Goal: Navigation & Orientation: Find specific page/section

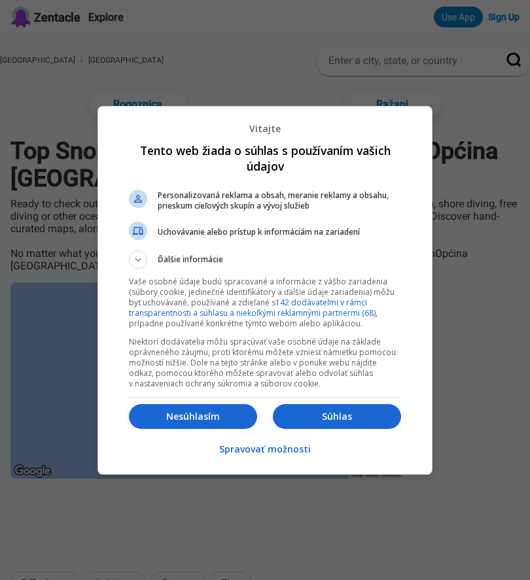
click at [227, 419] on p "Nesúhlasím" at bounding box center [193, 416] width 128 height 13
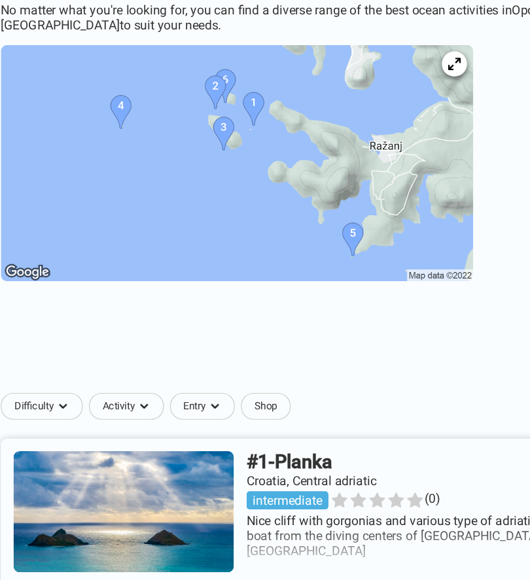
scroll to position [231, 0]
click at [139, 429] on link at bounding box center [264, 440] width 509 height 123
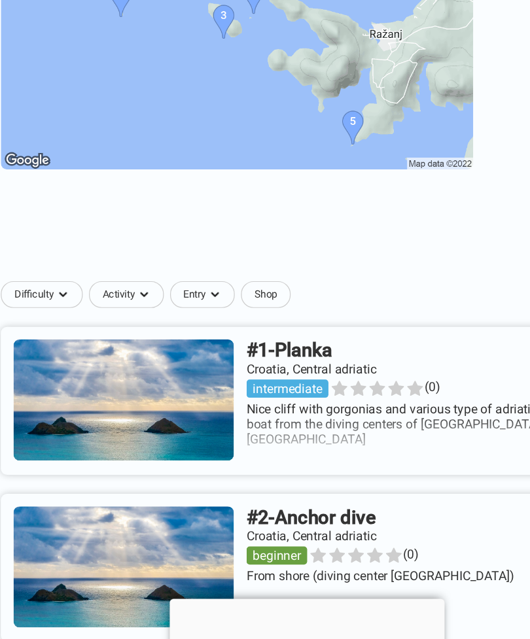
scroll to position [272, 0]
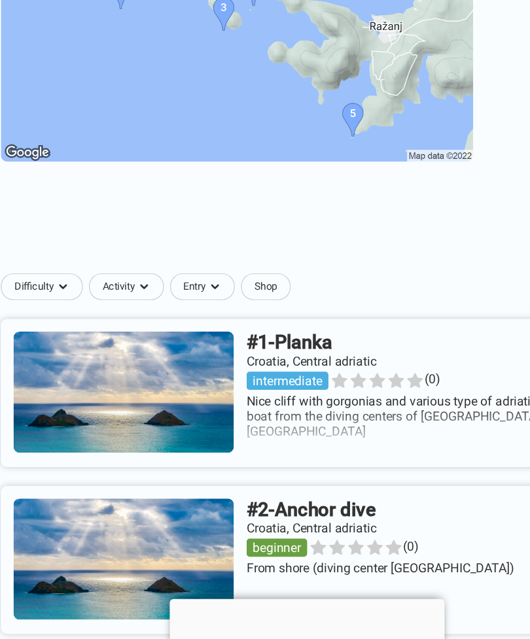
click at [308, 476] on link at bounding box center [264, 537] width 509 height 123
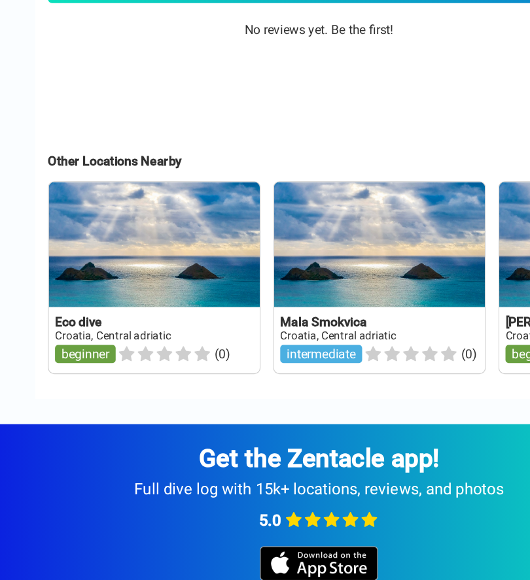
scroll to position [865, 0]
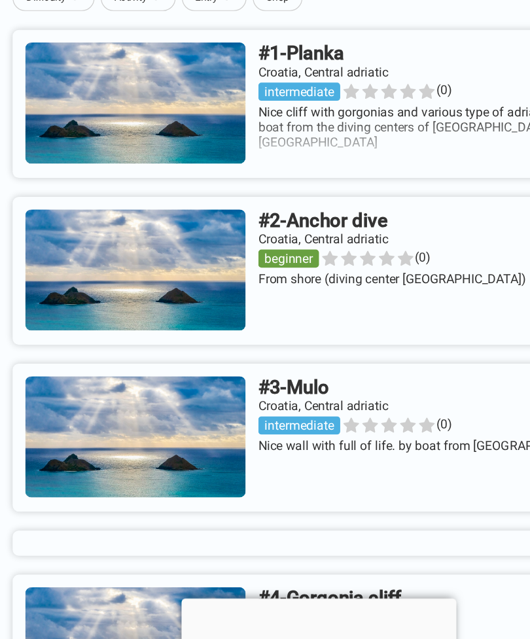
scroll to position [512, 0]
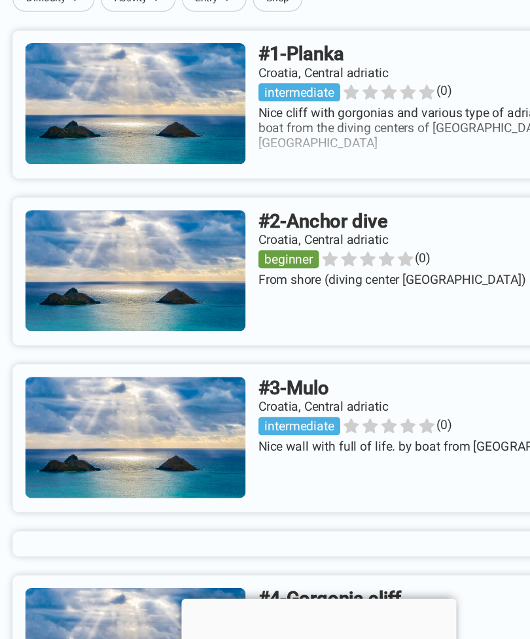
click at [77, 376] on link at bounding box center [264, 437] width 509 height 123
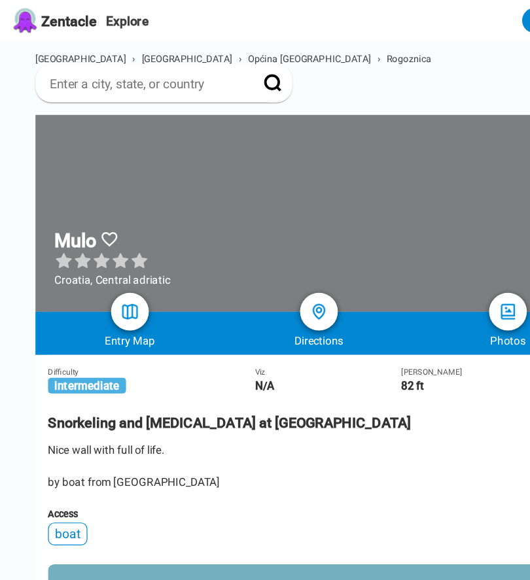
click at [423, 266] on img at bounding box center [422, 259] width 16 height 16
